Goal: Task Accomplishment & Management: Use online tool/utility

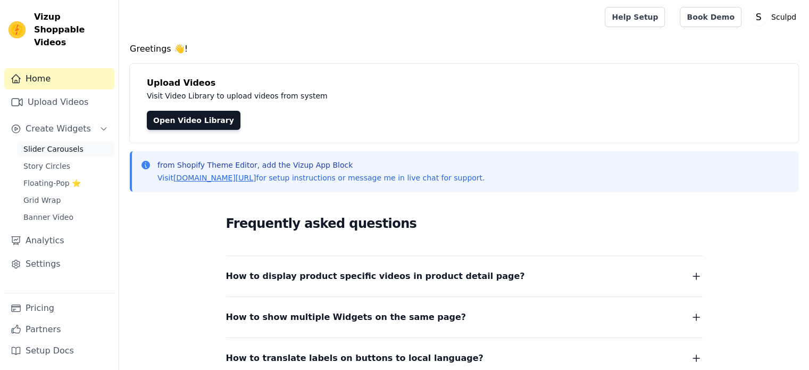
click at [52, 144] on div "Slider Carousels Story Circles Floating-Pop ⭐ Grid Wrap Banner Video" at bounding box center [65, 183] width 97 height 83
click at [48, 144] on span "Slider Carousels" at bounding box center [53, 149] width 60 height 11
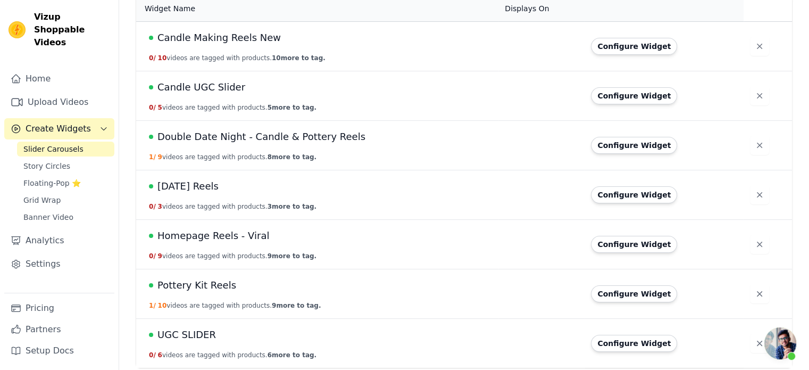
scroll to position [111, 0]
click at [230, 187] on div "[DATE] Reels" at bounding box center [320, 185] width 343 height 15
click at [203, 190] on span "Halloween Reels" at bounding box center [187, 185] width 61 height 15
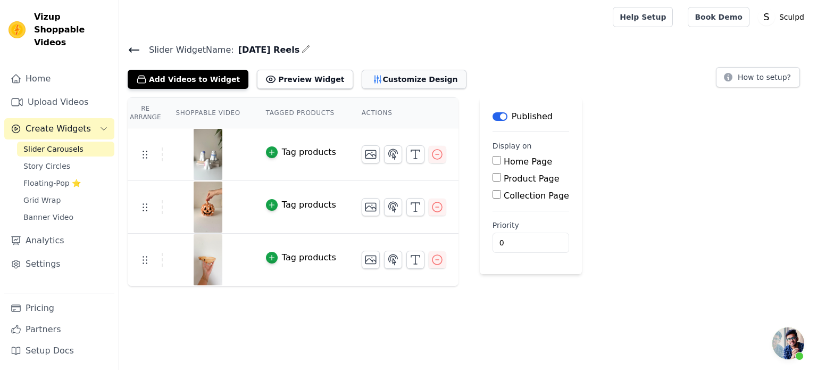
click at [374, 79] on button "Customize Design" at bounding box center [414, 79] width 105 height 19
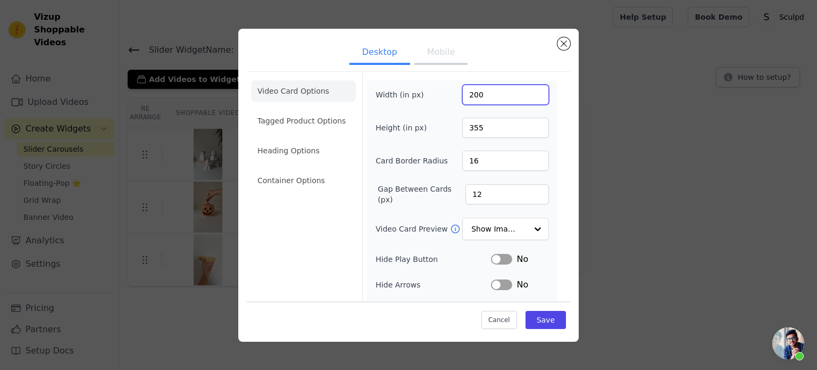
click at [467, 96] on input "200" at bounding box center [505, 95] width 87 height 20
type input "270"
click at [462, 126] on input "355" at bounding box center [505, 128] width 87 height 20
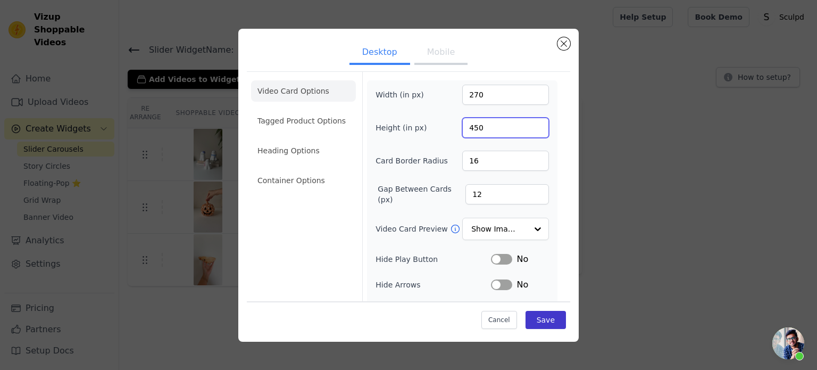
type input "450"
click at [545, 320] on button "Save" at bounding box center [546, 320] width 40 height 18
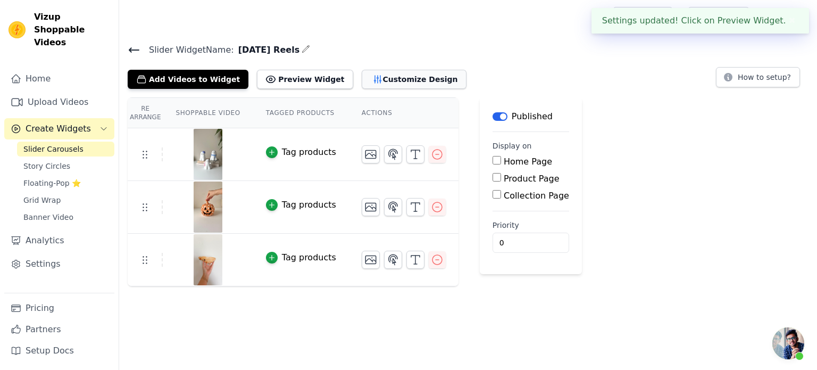
click at [379, 76] on button "Customize Design" at bounding box center [414, 79] width 105 height 19
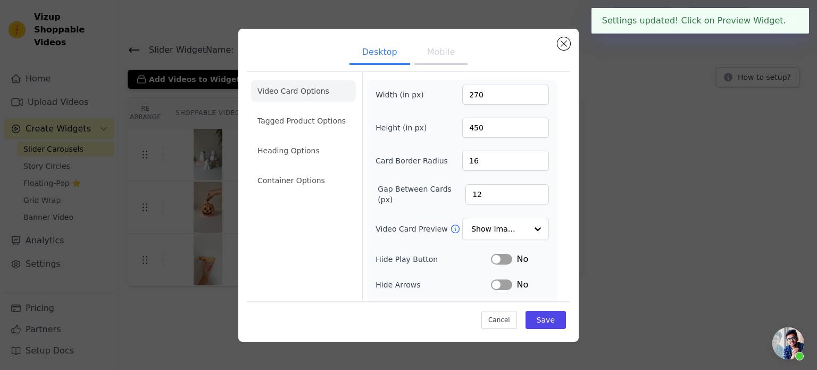
click at [414, 59] on button "Mobile" at bounding box center [440, 52] width 53 height 23
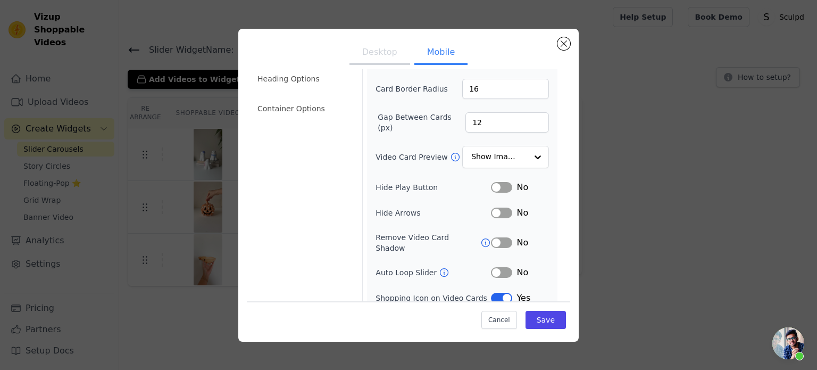
scroll to position [70, 0]
click at [498, 212] on button "Label" at bounding box center [501, 214] width 21 height 11
click at [534, 317] on button "Save" at bounding box center [546, 320] width 40 height 18
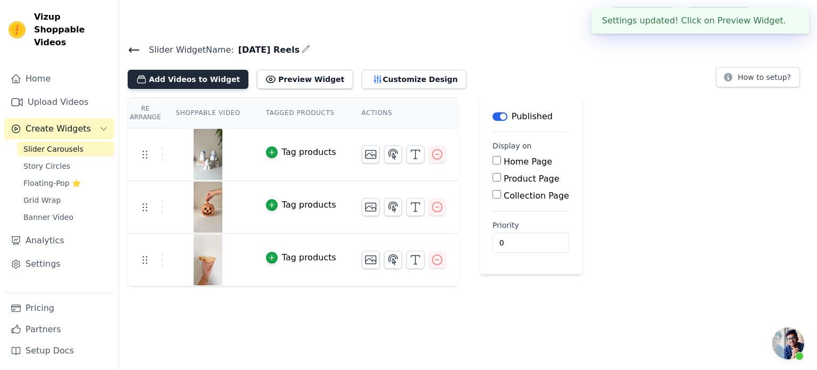
click at [168, 78] on button "Add Videos to Widget" at bounding box center [188, 79] width 121 height 19
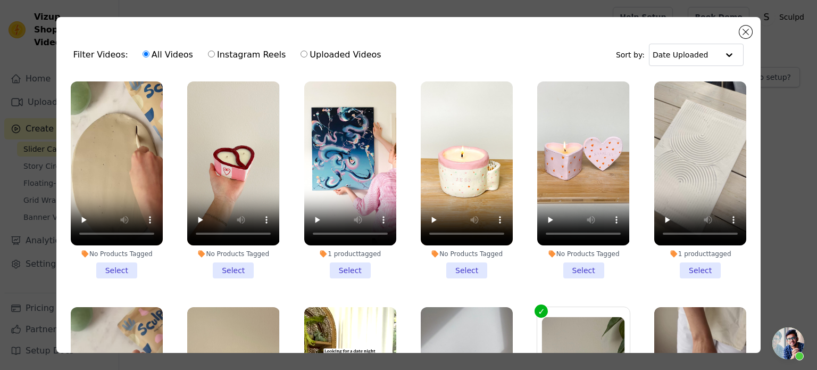
click at [318, 56] on label "Uploaded Videos" at bounding box center [340, 55] width 81 height 14
click at [307, 56] on input "Uploaded Videos" at bounding box center [304, 54] width 7 height 7
radio input "true"
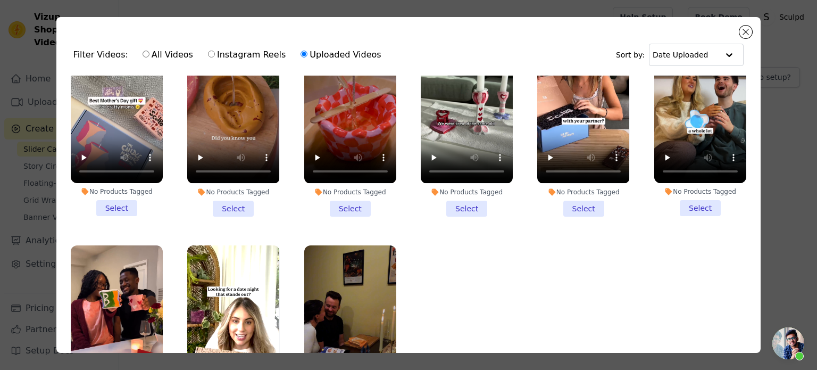
scroll to position [778, 0]
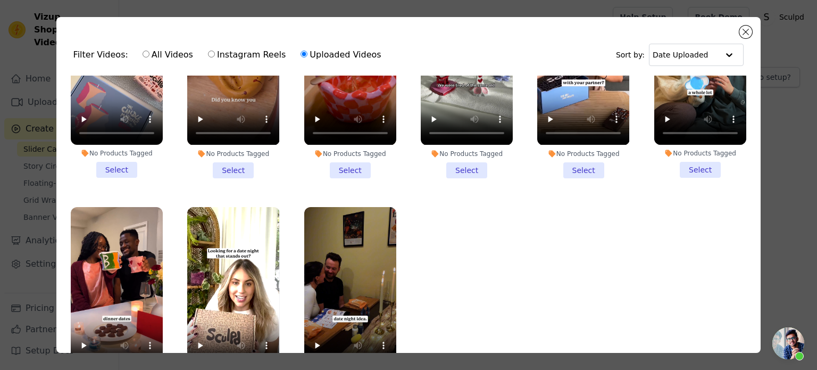
click at [236, 56] on label "Instagram Reels" at bounding box center [246, 55] width 79 height 14
click at [215, 56] on input "Instagram Reels" at bounding box center [211, 54] width 7 height 7
radio input "true"
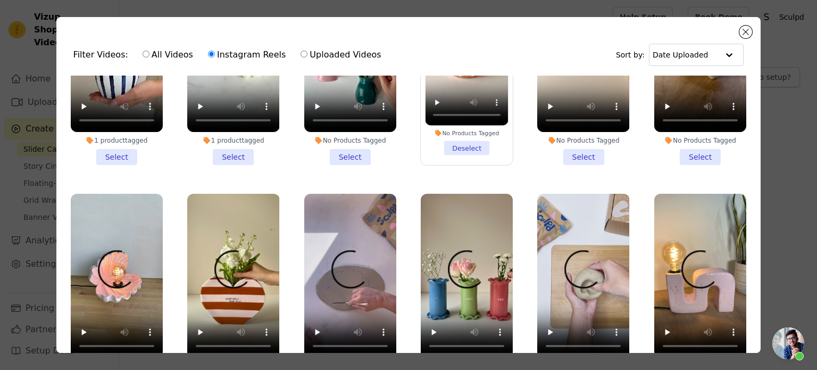
scroll to position [0, 0]
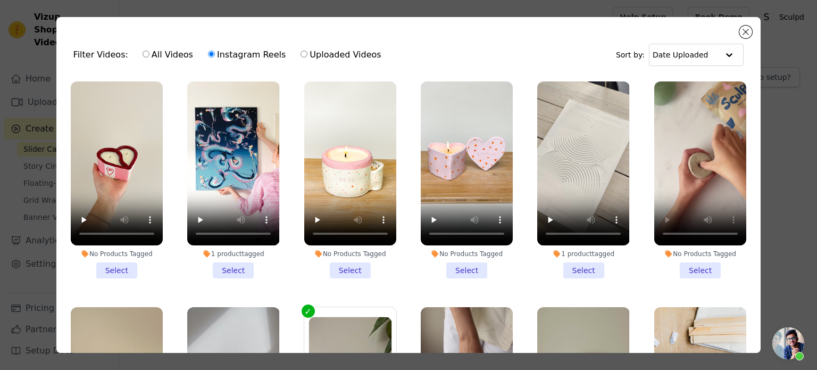
click at [683, 268] on li "No Products Tagged Select" at bounding box center [700, 179] width 92 height 197
click at [0, 0] on input "No Products Tagged Select" at bounding box center [0, 0] width 0 height 0
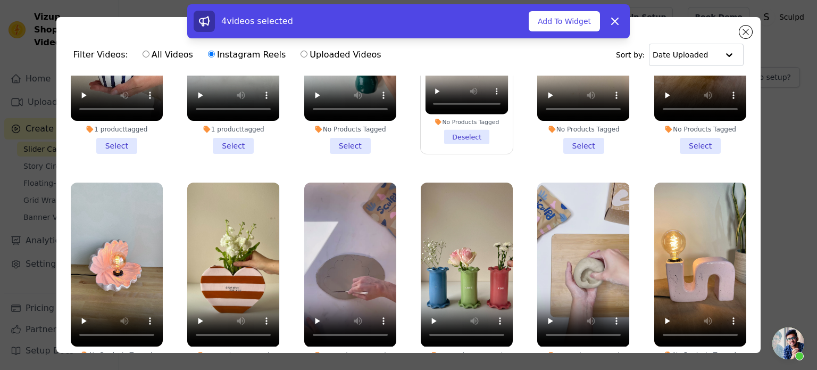
scroll to position [585, 0]
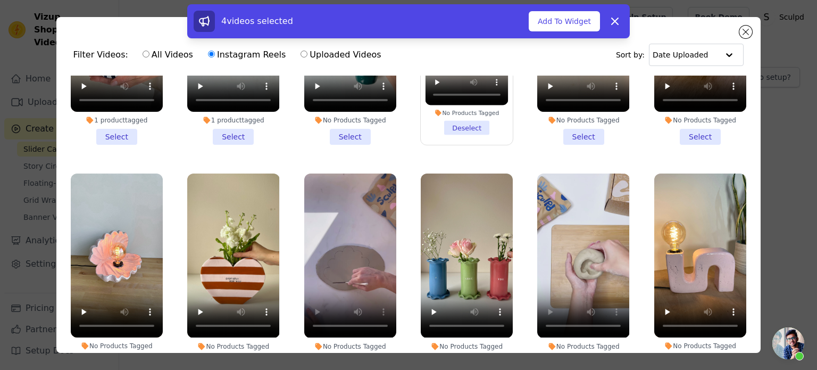
click at [570, 346] on li "No Products Tagged Select" at bounding box center [583, 271] width 92 height 197
click at [0, 0] on input "No Products Tagged Select" at bounding box center [0, 0] width 0 height 0
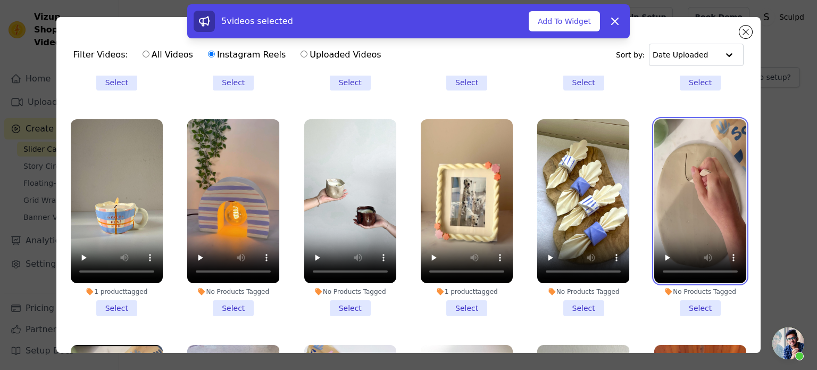
scroll to position [1755, 0]
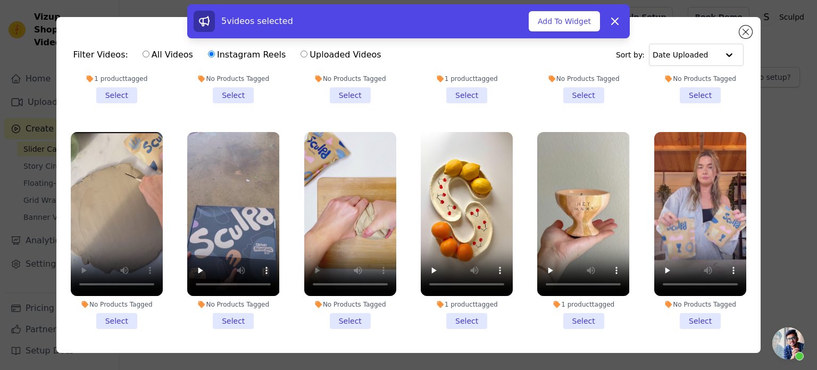
drag, startPoint x: 343, startPoint y: 287, endPoint x: 344, endPoint y: 292, distance: 5.3
click at [344, 287] on li "No Products Tagged Select" at bounding box center [350, 230] width 92 height 197
click at [0, 0] on input "No Products Tagged Select" at bounding box center [0, 0] width 0 height 0
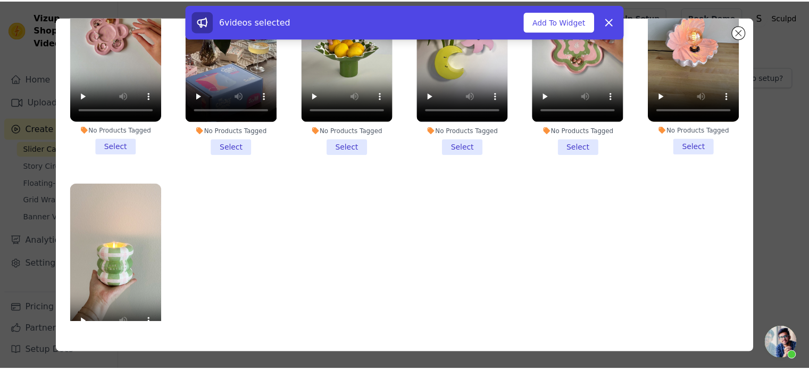
scroll to position [92, 0]
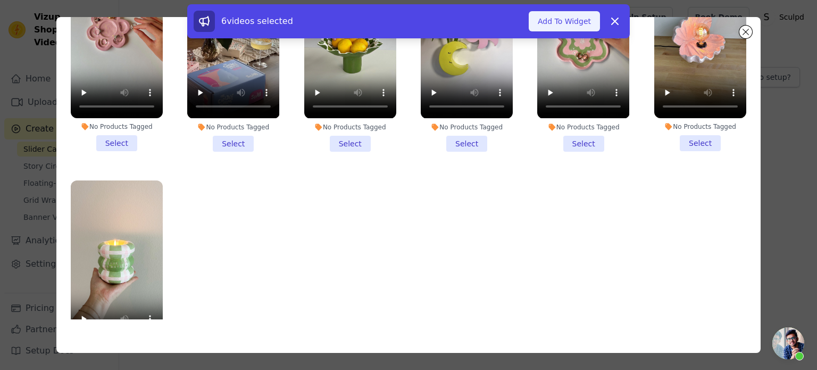
click at [564, 27] on button "Add To Widget" at bounding box center [564, 21] width 71 height 20
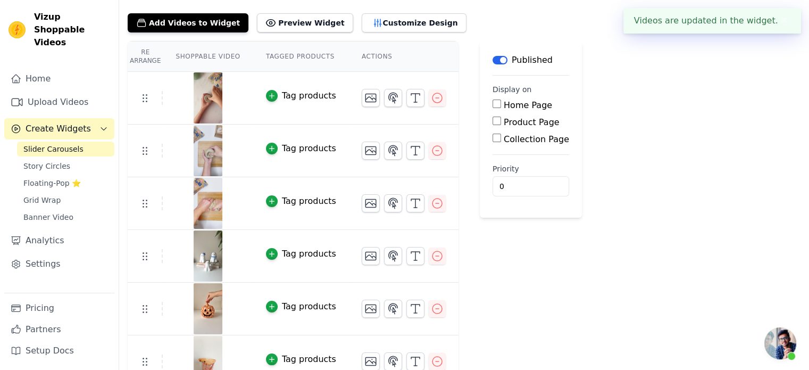
scroll to position [72, 0]
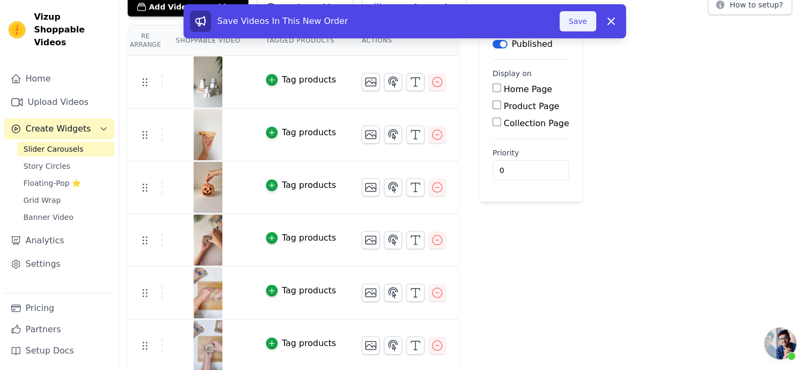
click at [581, 20] on button "Save" at bounding box center [578, 21] width 36 height 20
